Goal: Find specific page/section: Find specific page/section

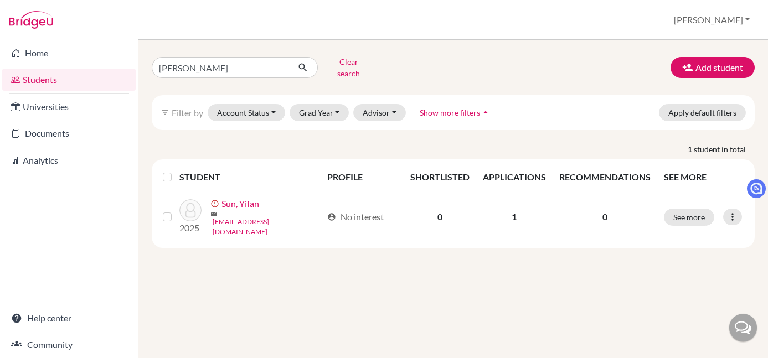
type input "fangyuan"
click button "submit" at bounding box center [302, 67] width 29 height 21
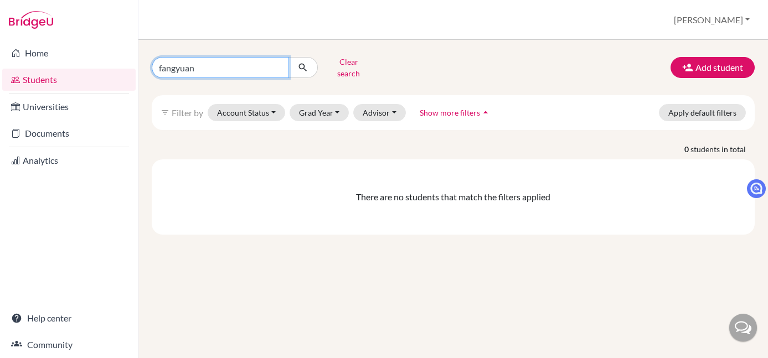
click at [175, 63] on input "fangyuan" at bounding box center [220, 67] width 137 height 21
type input "yuan"
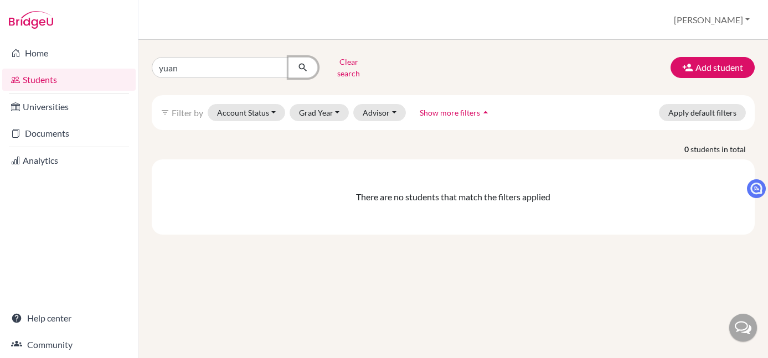
click at [310, 65] on button "submit" at bounding box center [302, 67] width 29 height 21
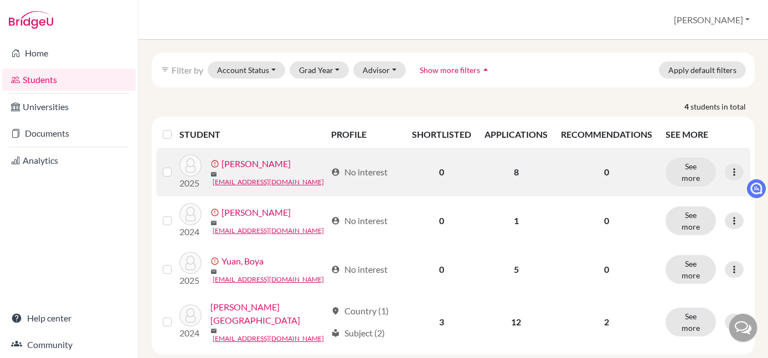
scroll to position [50, 0]
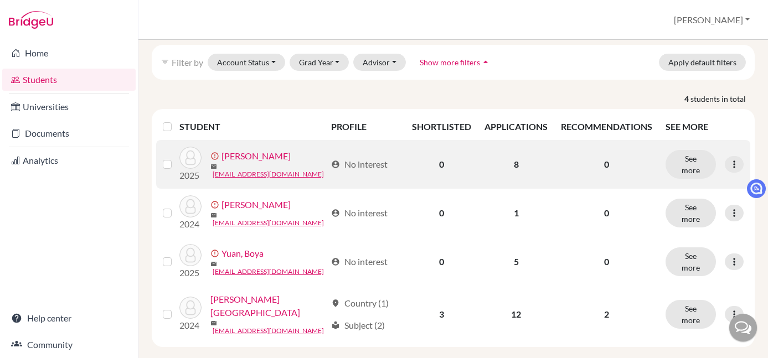
click at [252, 151] on link "[PERSON_NAME]" at bounding box center [255, 155] width 69 height 13
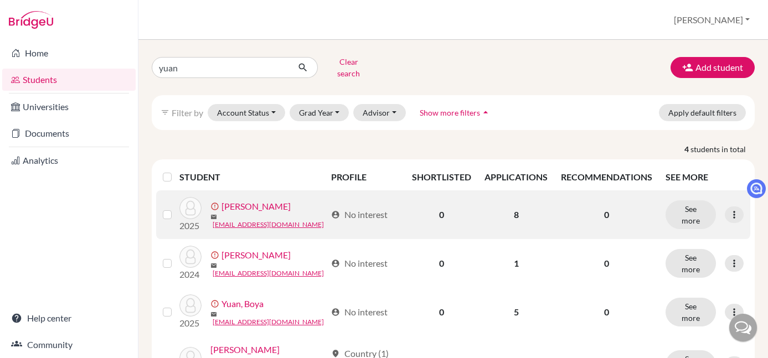
scroll to position [2, 0]
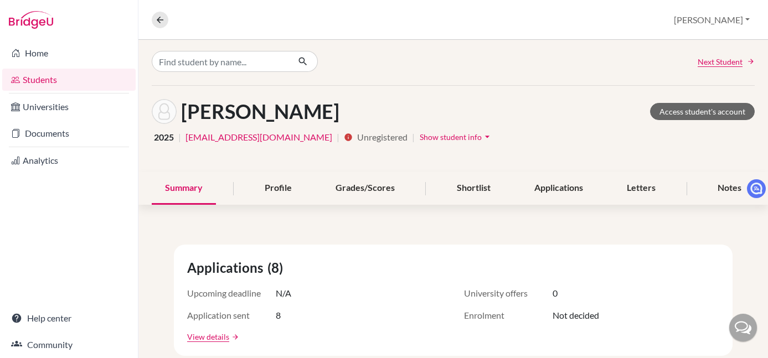
scroll to position [5, 0]
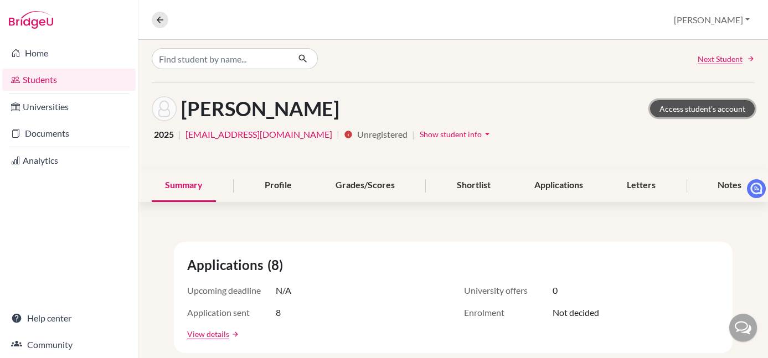
click at [688, 110] on link "Access student's account" at bounding box center [702, 108] width 105 height 17
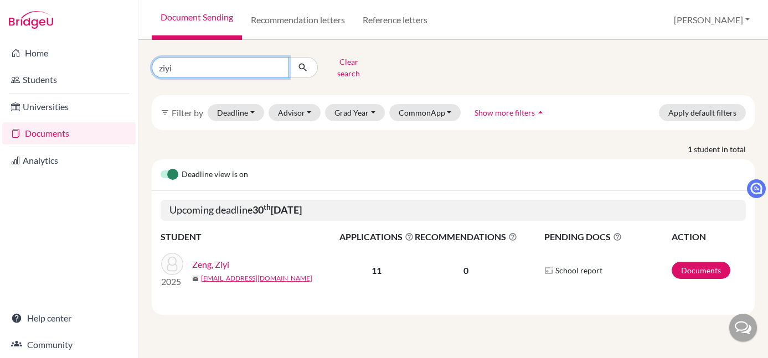
click at [251, 69] on input "ziyi" at bounding box center [220, 67] width 137 height 21
type input "yuan"
click button "submit" at bounding box center [302, 67] width 29 height 21
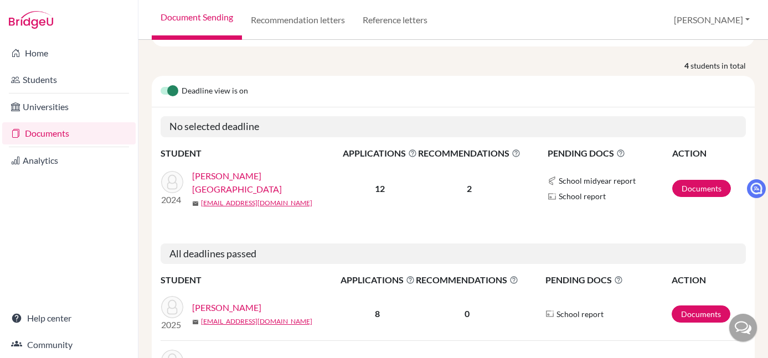
scroll to position [103, 0]
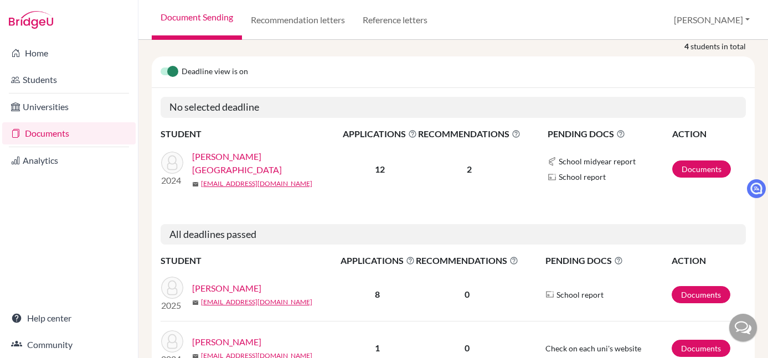
click at [211, 282] on link "[PERSON_NAME]" at bounding box center [226, 288] width 69 height 13
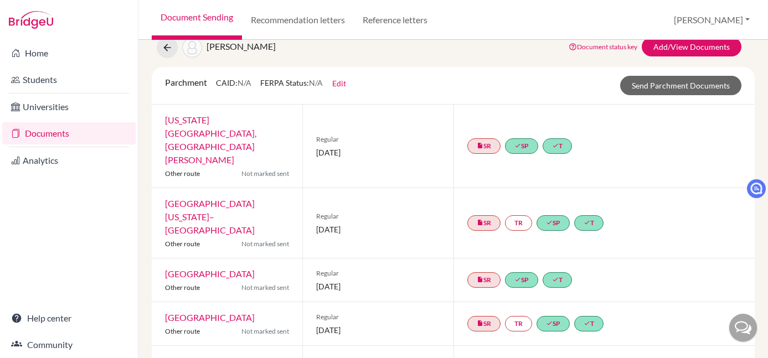
scroll to position [44, 0]
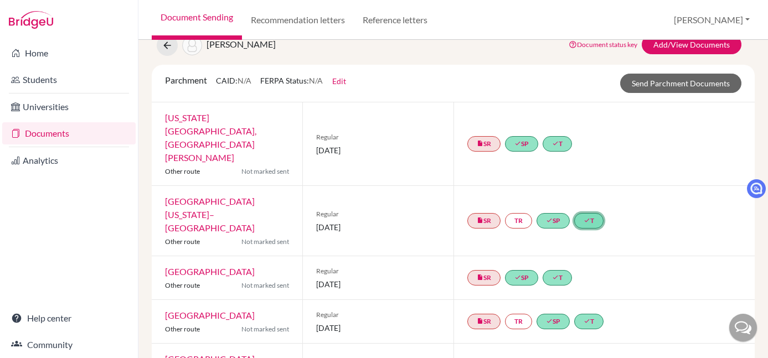
click at [598, 213] on link "done T" at bounding box center [588, 221] width 29 height 16
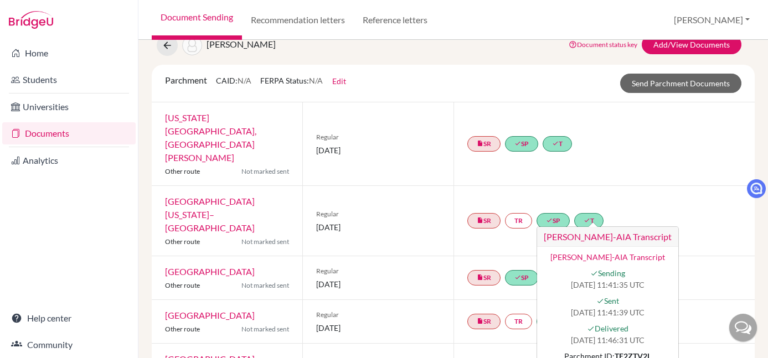
click at [635, 186] on div "insert_drive_file SR TR done SP done [PERSON_NAME]-AIA Transcript [PERSON_NAME]…" at bounding box center [604, 221] width 302 height 70
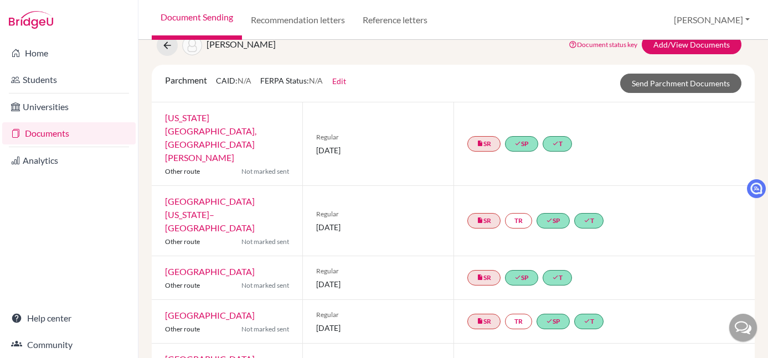
click at [635, 186] on div "insert_drive_file SR TR done SP done T" at bounding box center [604, 221] width 302 height 70
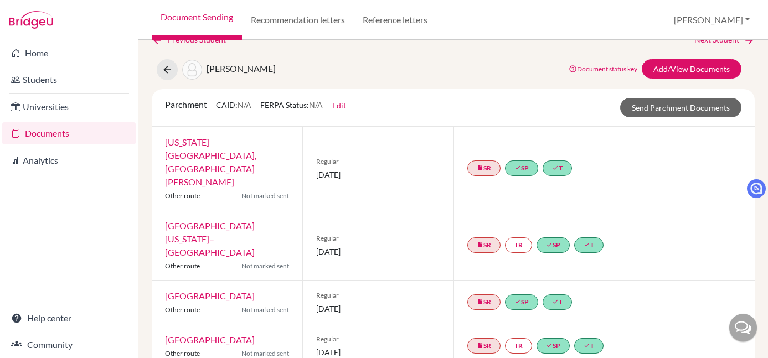
scroll to position [0, 0]
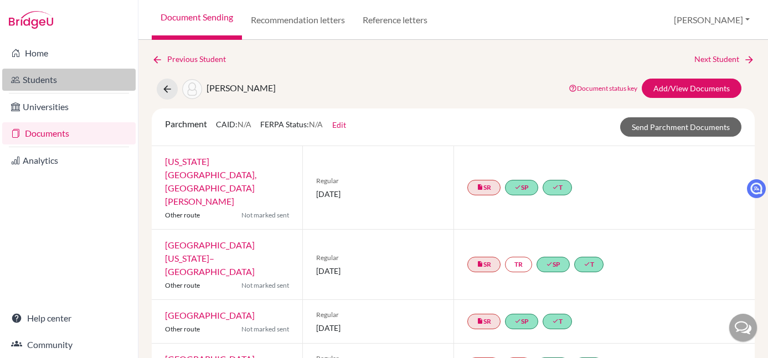
click at [74, 77] on link "Students" at bounding box center [68, 80] width 133 height 22
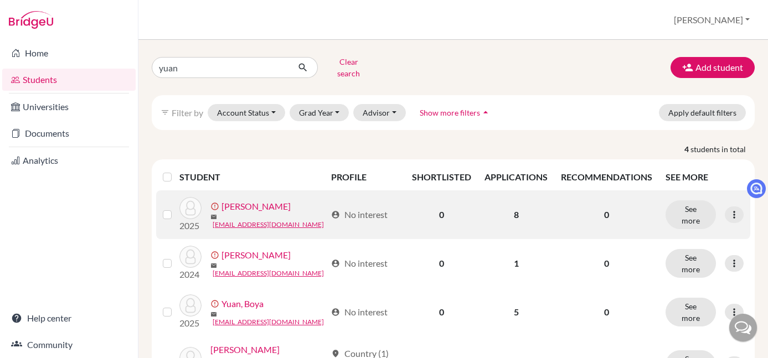
click at [248, 202] on link "[PERSON_NAME]" at bounding box center [255, 206] width 69 height 13
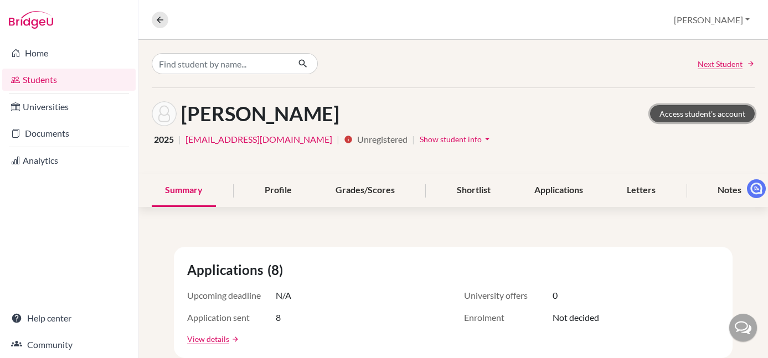
click at [681, 115] on link "Access student's account" at bounding box center [702, 113] width 105 height 17
